Goal: Task Accomplishment & Management: Use online tool/utility

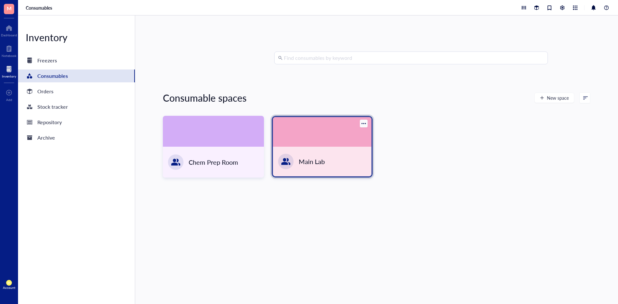
click at [346, 166] on div "Main Lab" at bounding box center [322, 162] width 99 height 30
click at [320, 159] on div "Main Lab" at bounding box center [312, 161] width 26 height 9
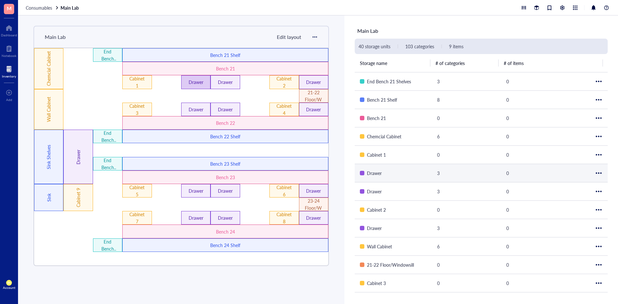
click at [197, 82] on div "Drawer" at bounding box center [195, 82] width 17 height 7
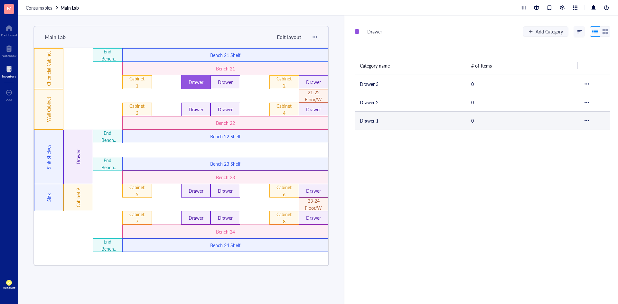
click at [382, 120] on td "Drawer 1" at bounding box center [410, 120] width 111 height 18
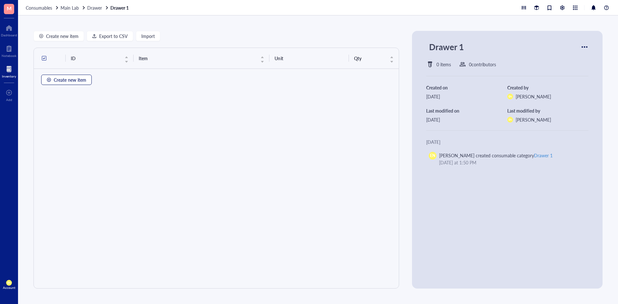
click at [62, 80] on span "Create new item" at bounding box center [70, 79] width 33 height 5
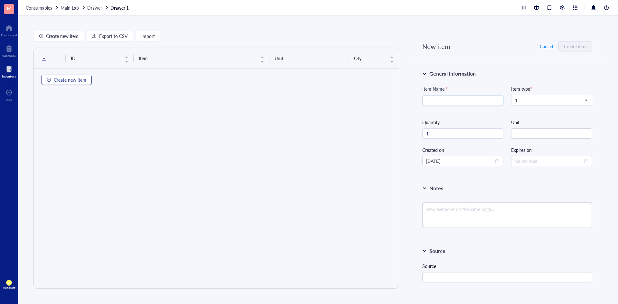
type input "[DATE]"
click at [114, 38] on span "Export to CSV" at bounding box center [113, 35] width 29 height 5
click at [545, 46] on span "Cancel" at bounding box center [546, 46] width 13 height 5
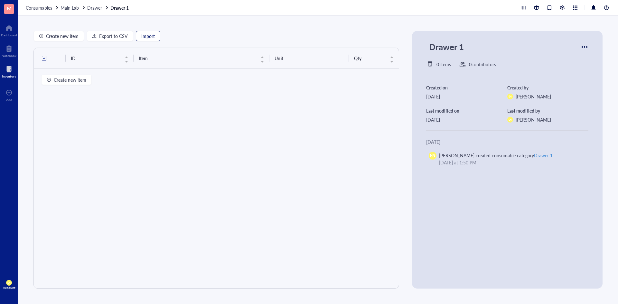
click at [152, 38] on span "Import" at bounding box center [148, 35] width 14 height 5
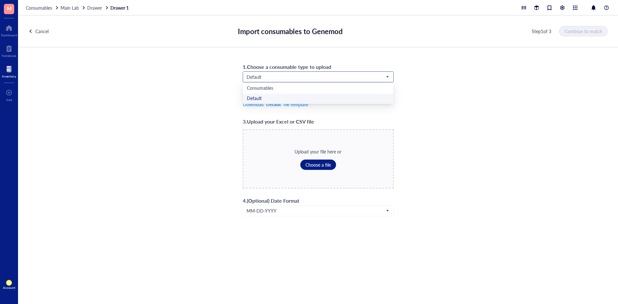
click at [288, 77] on span "Default" at bounding box center [318, 77] width 142 height 6
click at [282, 89] on div "Consumables" at bounding box center [318, 88] width 143 height 7
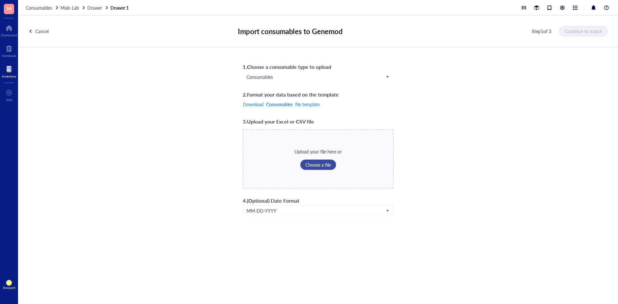
click at [311, 168] on button "Choose a file" at bounding box center [319, 165] width 36 height 10
click at [581, 29] on span "Continue to match" at bounding box center [584, 31] width 38 height 5
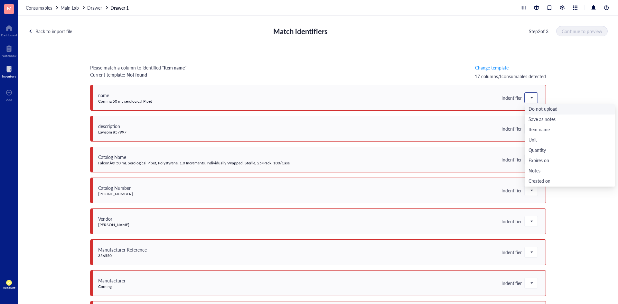
click at [529, 96] on span at bounding box center [532, 98] width 6 height 10
click at [533, 127] on div "Item name" at bounding box center [570, 130] width 83 height 7
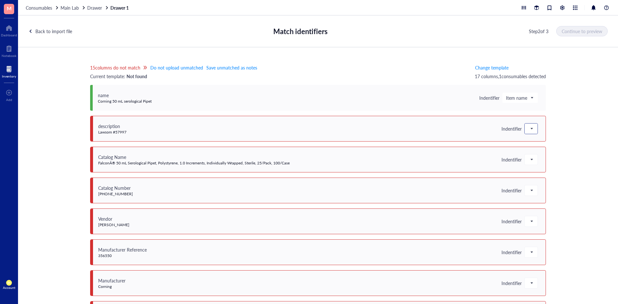
click at [529, 129] on span at bounding box center [532, 129] width 6 height 10
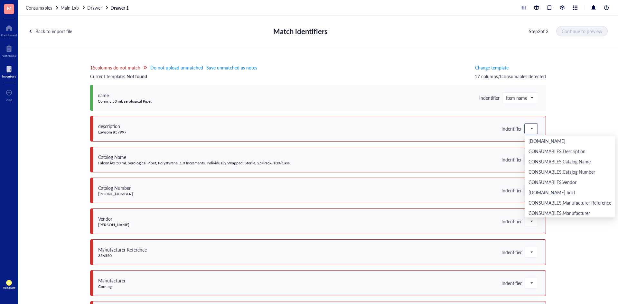
scroll to position [111, 0]
click at [544, 186] on div "CONSUMABLES.Description" at bounding box center [570, 184] width 83 height 7
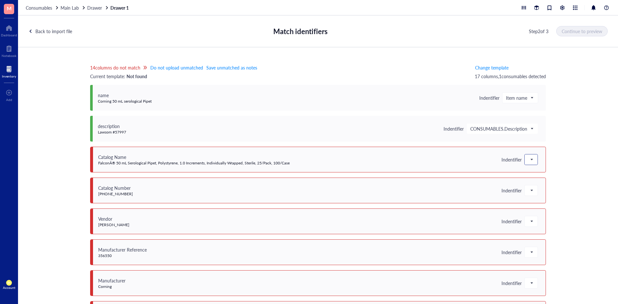
click at [530, 159] on span at bounding box center [532, 160] width 6 height 10
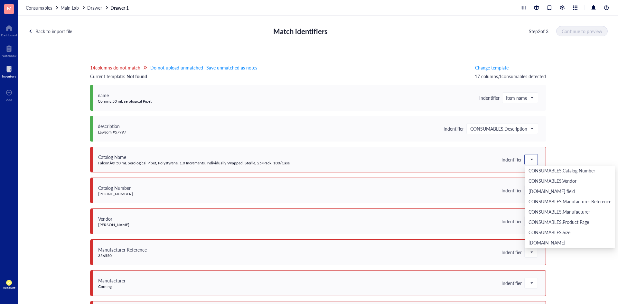
scroll to position [143, 0]
click at [555, 191] on div "CONSUMABLES.Catalog Name" at bounding box center [570, 193] width 83 height 7
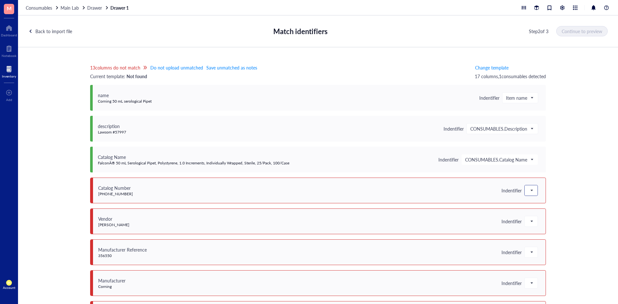
click at [529, 190] on span at bounding box center [532, 191] width 6 height 10
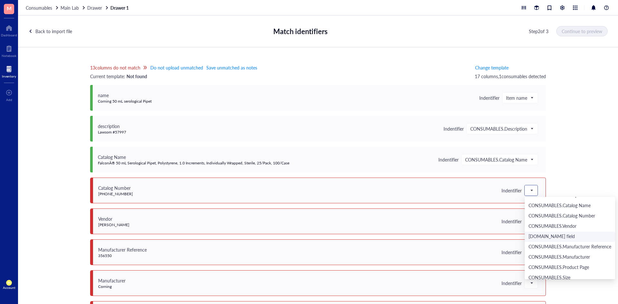
scroll to position [129, 0]
click at [558, 245] on div "CONSUMABLES.Catalog Number" at bounding box center [570, 249] width 91 height 10
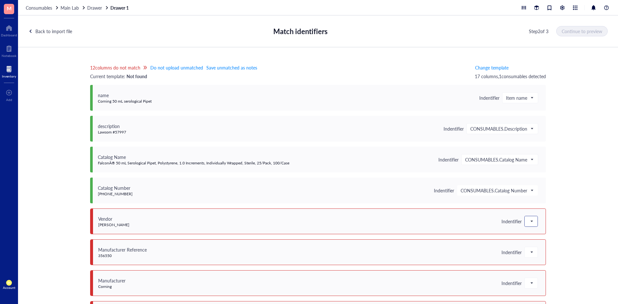
click at [533, 224] on div at bounding box center [531, 221] width 13 height 10
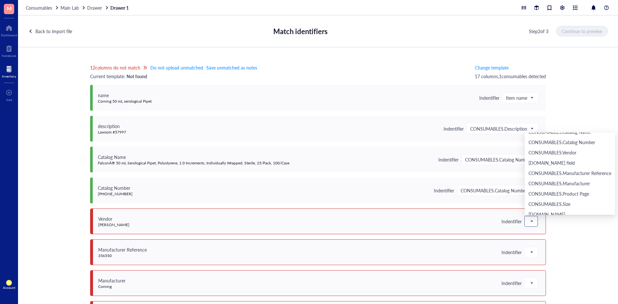
scroll to position [175, 0]
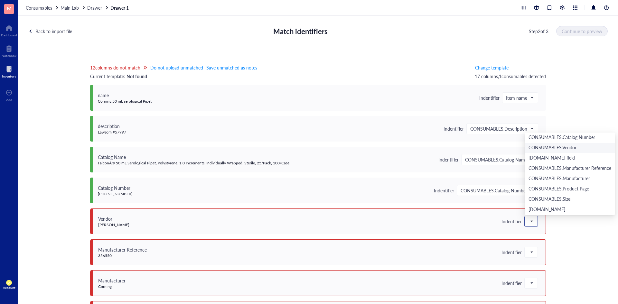
click at [562, 147] on div "CONSUMABLES.Vendor" at bounding box center [570, 148] width 83 height 7
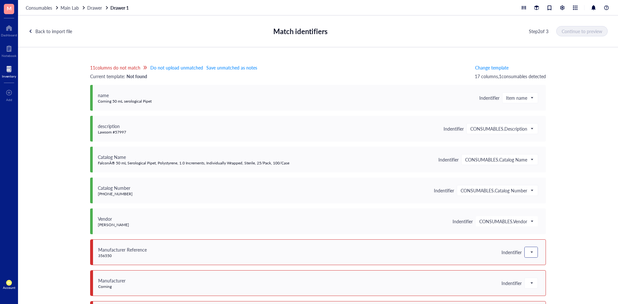
click at [526, 256] on div at bounding box center [531, 252] width 13 height 10
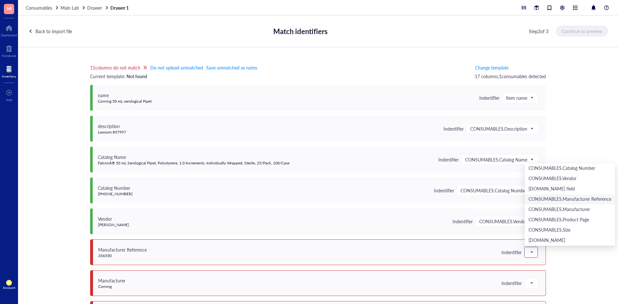
click at [560, 200] on div "CONSUMABLES.Manufacturer Reference" at bounding box center [570, 199] width 83 height 7
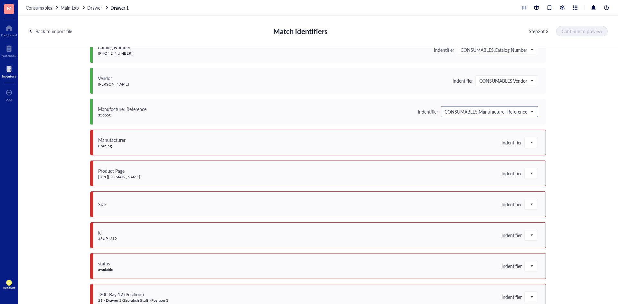
scroll to position [161, 0]
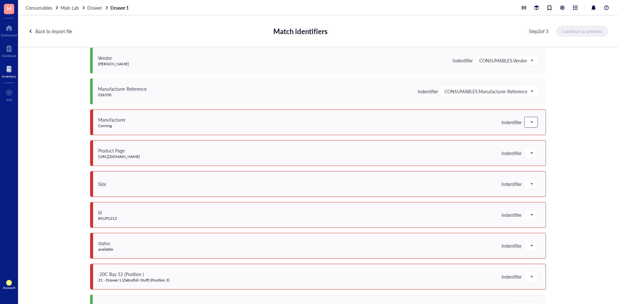
click at [531, 119] on span at bounding box center [532, 123] width 6 height 10
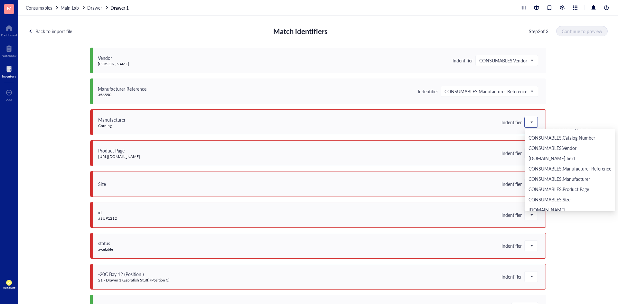
scroll to position [175, 0]
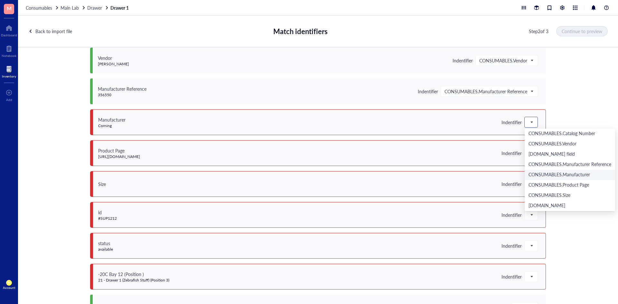
click at [552, 170] on div "CONSUMABLES.Manufacturer" at bounding box center [570, 175] width 91 height 10
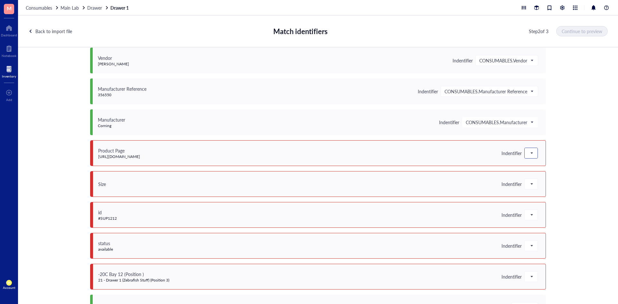
click at [531, 152] on span at bounding box center [532, 153] width 6 height 10
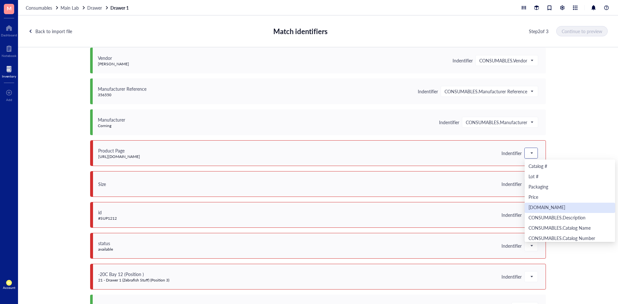
scroll to position [161, 0]
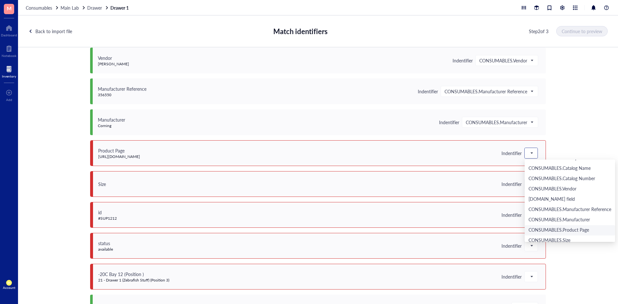
click at [557, 226] on div "CONSUMABLES.Product Page" at bounding box center [570, 230] width 91 height 10
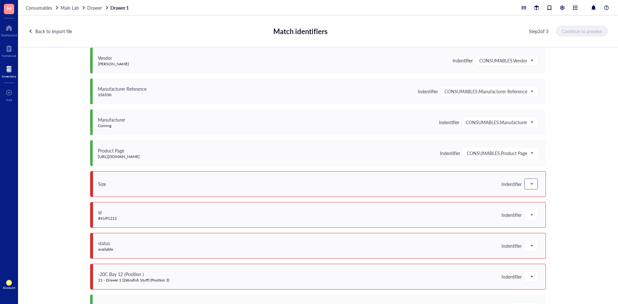
click at [534, 185] on div at bounding box center [531, 184] width 13 height 10
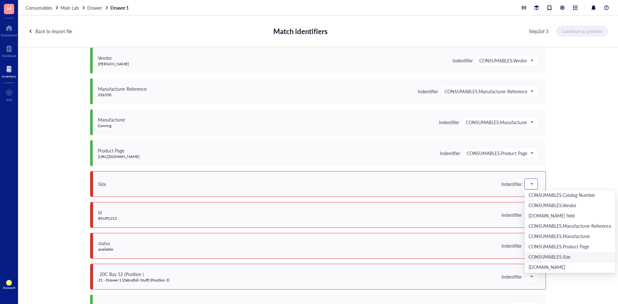
click at [553, 258] on div "CONSUMABLES.Size" at bounding box center [570, 257] width 83 height 7
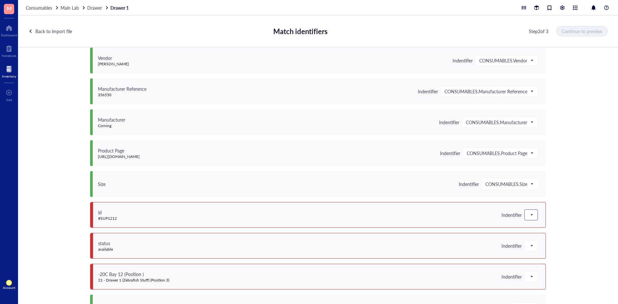
click at [530, 217] on span at bounding box center [532, 215] width 6 height 10
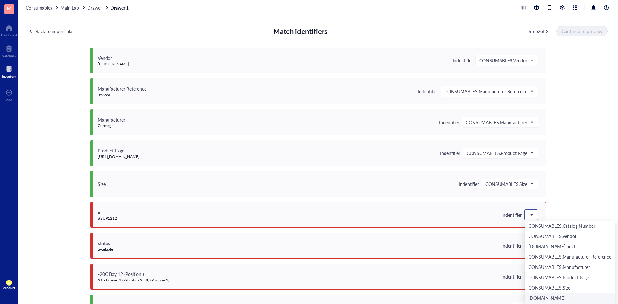
click at [553, 294] on div "[DOMAIN_NAME]" at bounding box center [570, 299] width 91 height 10
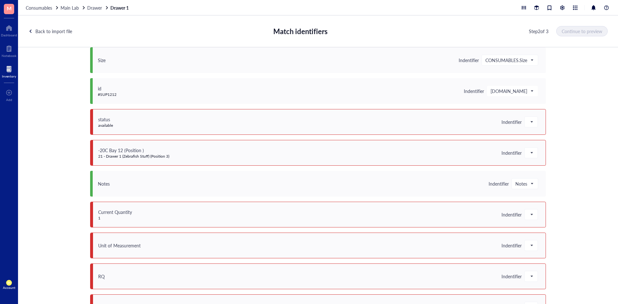
scroll to position [275, 0]
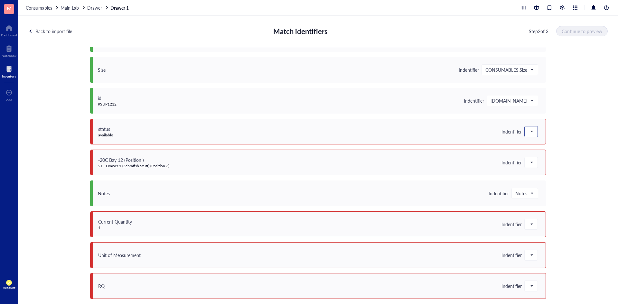
click at [533, 137] on div at bounding box center [532, 131] width 14 height 11
click at [533, 133] on div at bounding box center [531, 132] width 13 height 10
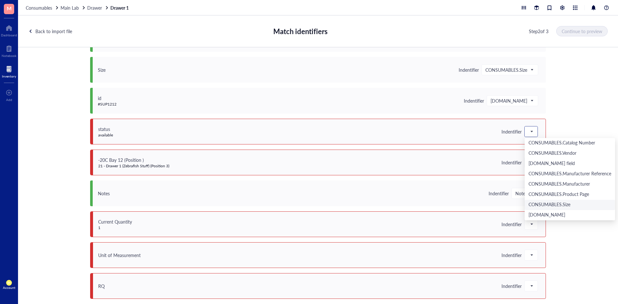
scroll to position [0, 0]
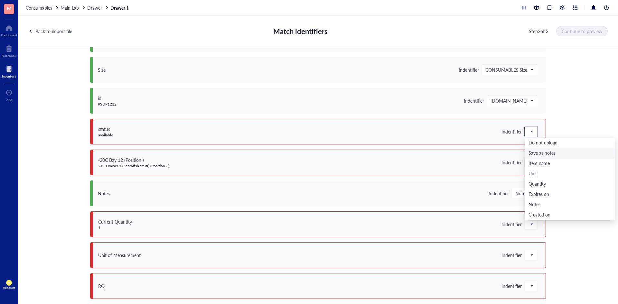
click at [554, 154] on div "Save as notes" at bounding box center [570, 153] width 83 height 7
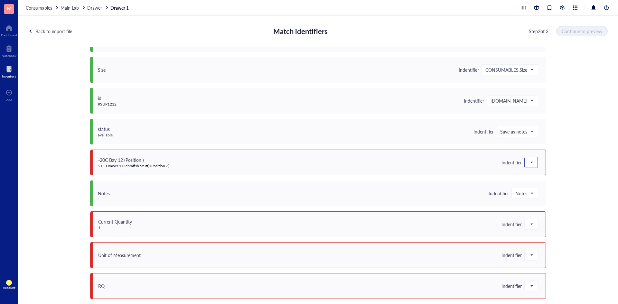
click at [533, 162] on div at bounding box center [531, 163] width 13 height 10
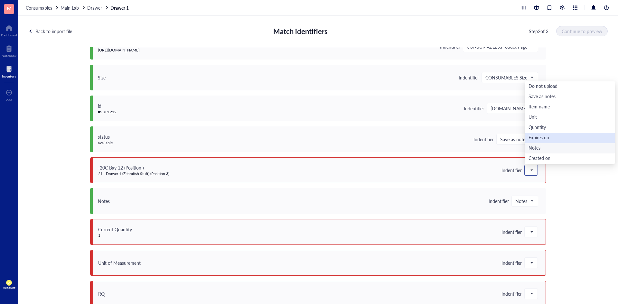
scroll to position [211, 0]
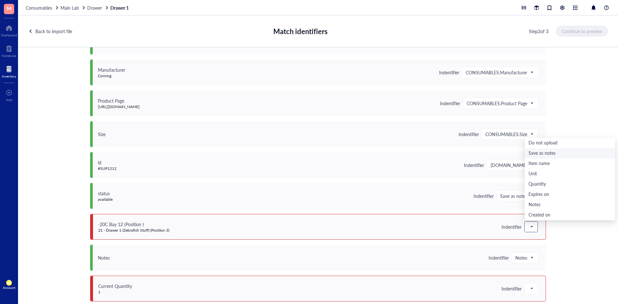
click at [548, 153] on div "Save as notes" at bounding box center [570, 153] width 83 height 7
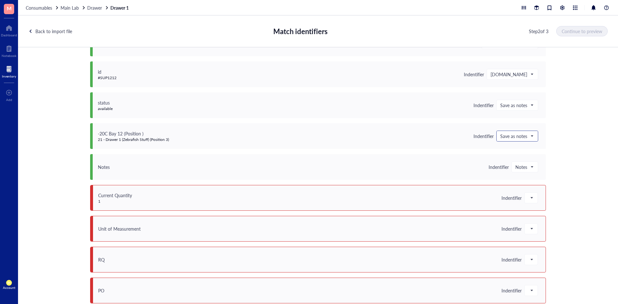
scroll to position [308, 0]
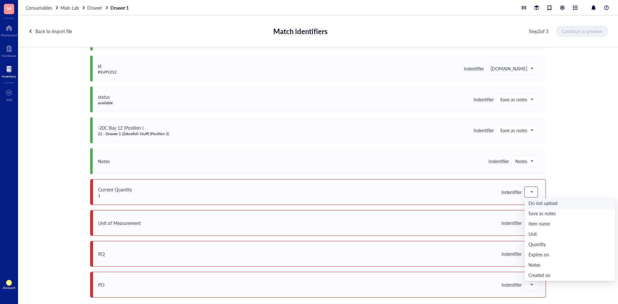
click at [534, 195] on div at bounding box center [531, 192] width 13 height 10
click at [551, 234] on div "Quantity" at bounding box center [570, 230] width 83 height 7
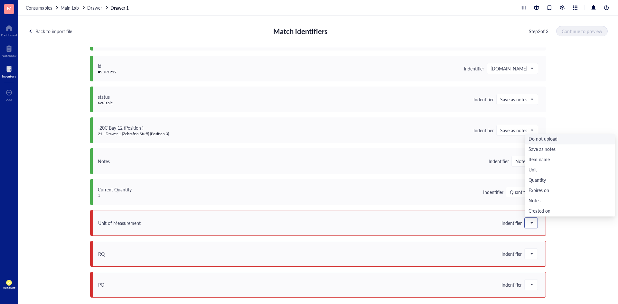
click at [532, 225] on div at bounding box center [531, 223] width 13 height 10
click at [545, 172] on div "Unit" at bounding box center [570, 170] width 83 height 7
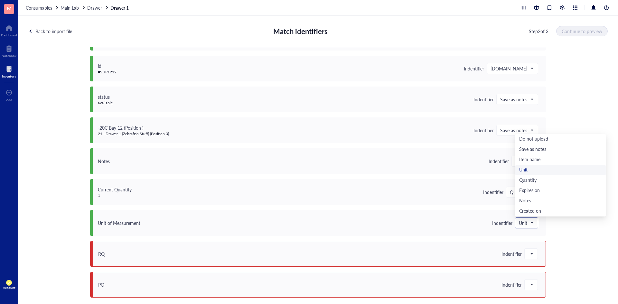
click at [531, 224] on span at bounding box center [526, 223] width 15 height 10
click at [530, 170] on div "Unit" at bounding box center [561, 170] width 83 height 7
click at [529, 253] on span at bounding box center [532, 254] width 6 height 10
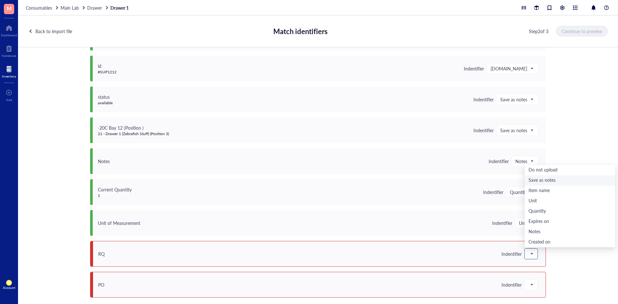
click at [552, 178] on div "Save as notes" at bounding box center [570, 180] width 83 height 7
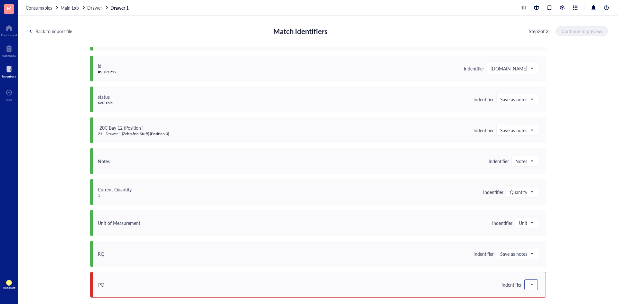
click at [533, 281] on div at bounding box center [531, 285] width 13 height 10
click at [559, 209] on div "Save as notes" at bounding box center [570, 211] width 83 height 7
click at [578, 35] on button "Continue to preview" at bounding box center [582, 31] width 51 height 10
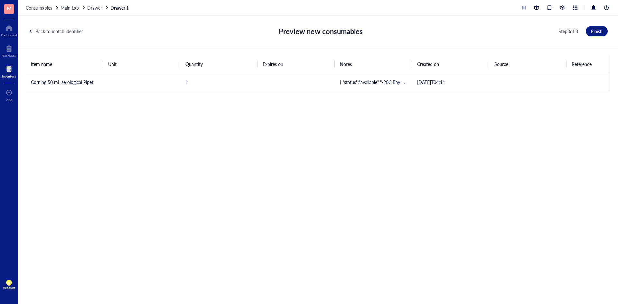
click at [51, 33] on div "Back to match identifier" at bounding box center [59, 31] width 48 height 7
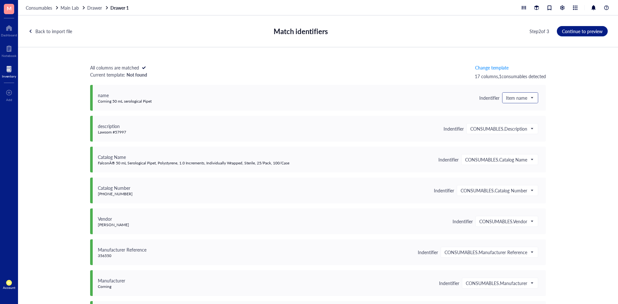
click at [523, 96] on span "Item name" at bounding box center [519, 98] width 27 height 6
click at [565, 90] on div "All columns are matched Current template: Not found Change template 17 columns,…" at bounding box center [318, 180] width 600 height 266
click at [494, 65] on span "Change template" at bounding box center [491, 67] width 33 height 5
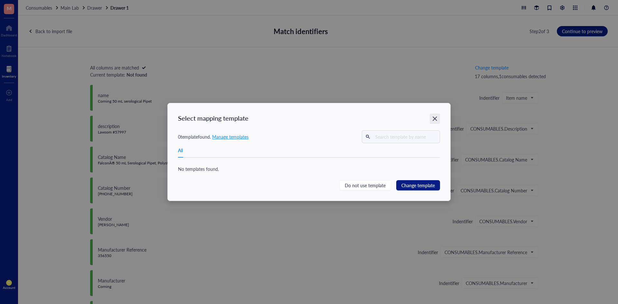
click at [431, 120] on div "Close" at bounding box center [435, 119] width 10 height 10
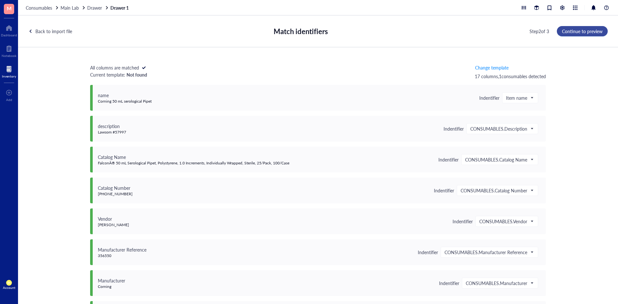
click at [588, 35] on button "Continue to preview" at bounding box center [582, 31] width 51 height 10
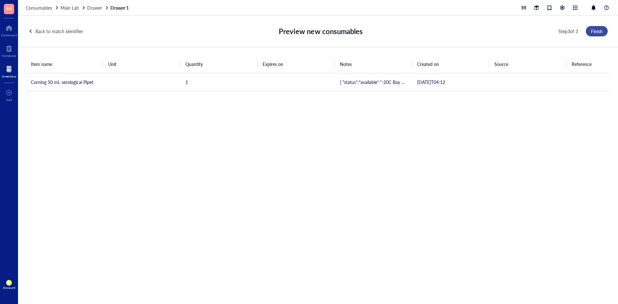
click at [588, 35] on button "Finish" at bounding box center [597, 31] width 22 height 10
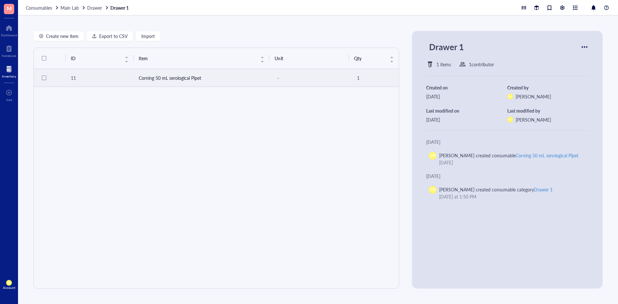
click at [161, 74] on td "Corning 50 mL serological Pipet" at bounding box center [202, 78] width 136 height 18
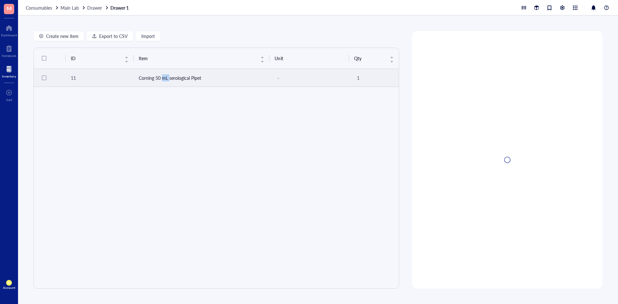
click at [161, 74] on td "Corning 50 mL serological Pipet" at bounding box center [202, 78] width 136 height 18
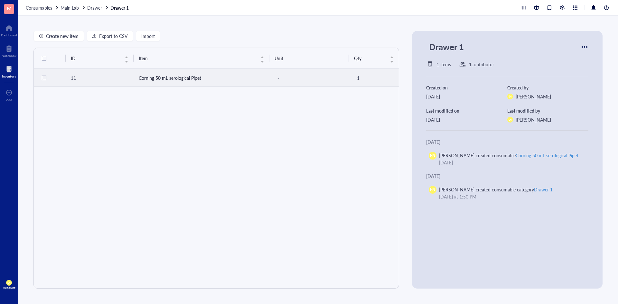
click at [239, 70] on td "Corning 50 mL serological Pipet" at bounding box center [202, 78] width 136 height 18
